Goal: Navigation & Orientation: Find specific page/section

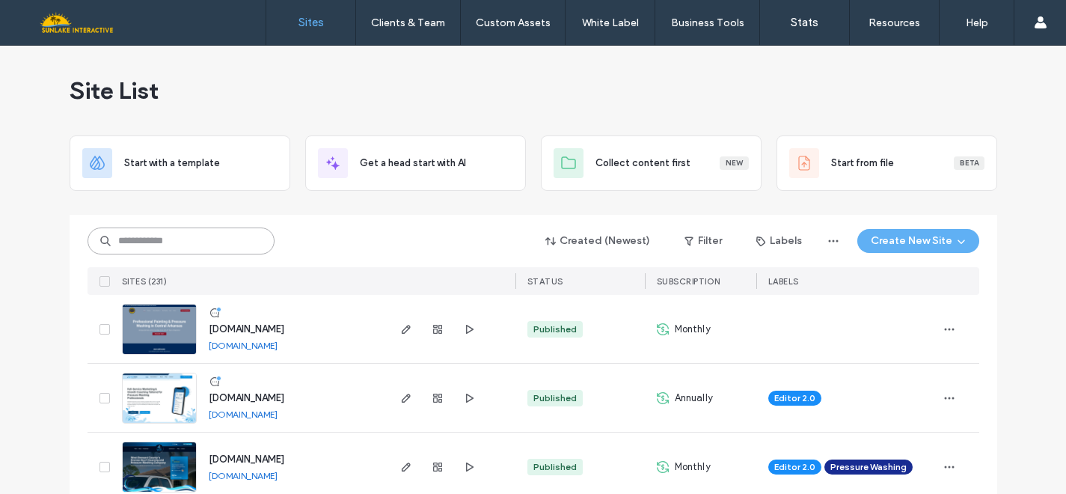
click at [227, 237] on input at bounding box center [181, 240] width 187 height 27
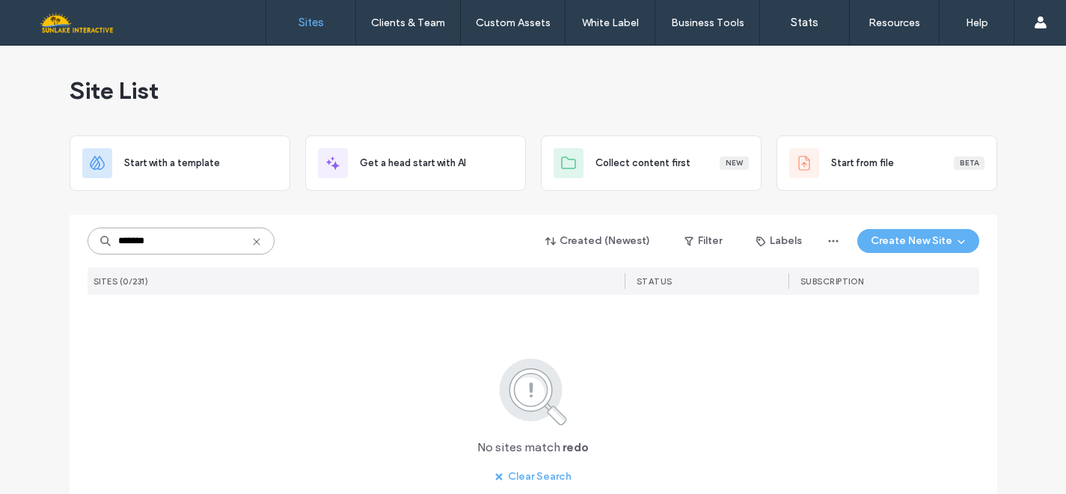
type input "*******"
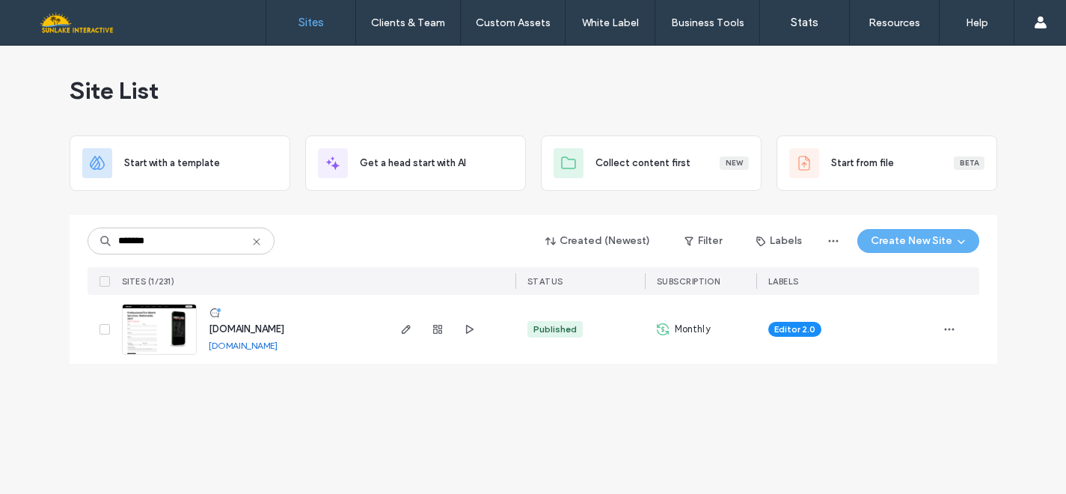
click at [284, 329] on span "[DOMAIN_NAME]" at bounding box center [247, 328] width 76 height 11
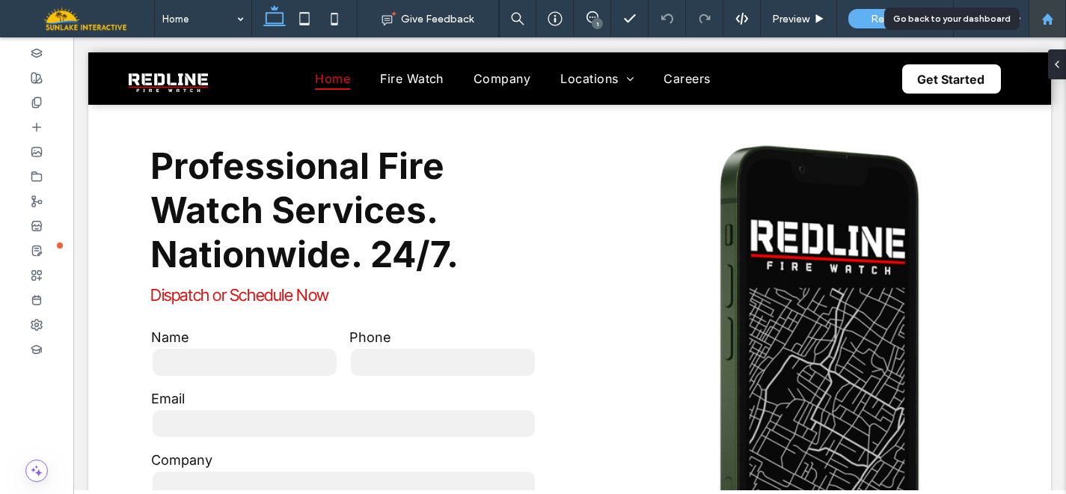
click at [1055, 25] on div at bounding box center [1046, 18] width 37 height 37
